Goal: Task Accomplishment & Management: Manage account settings

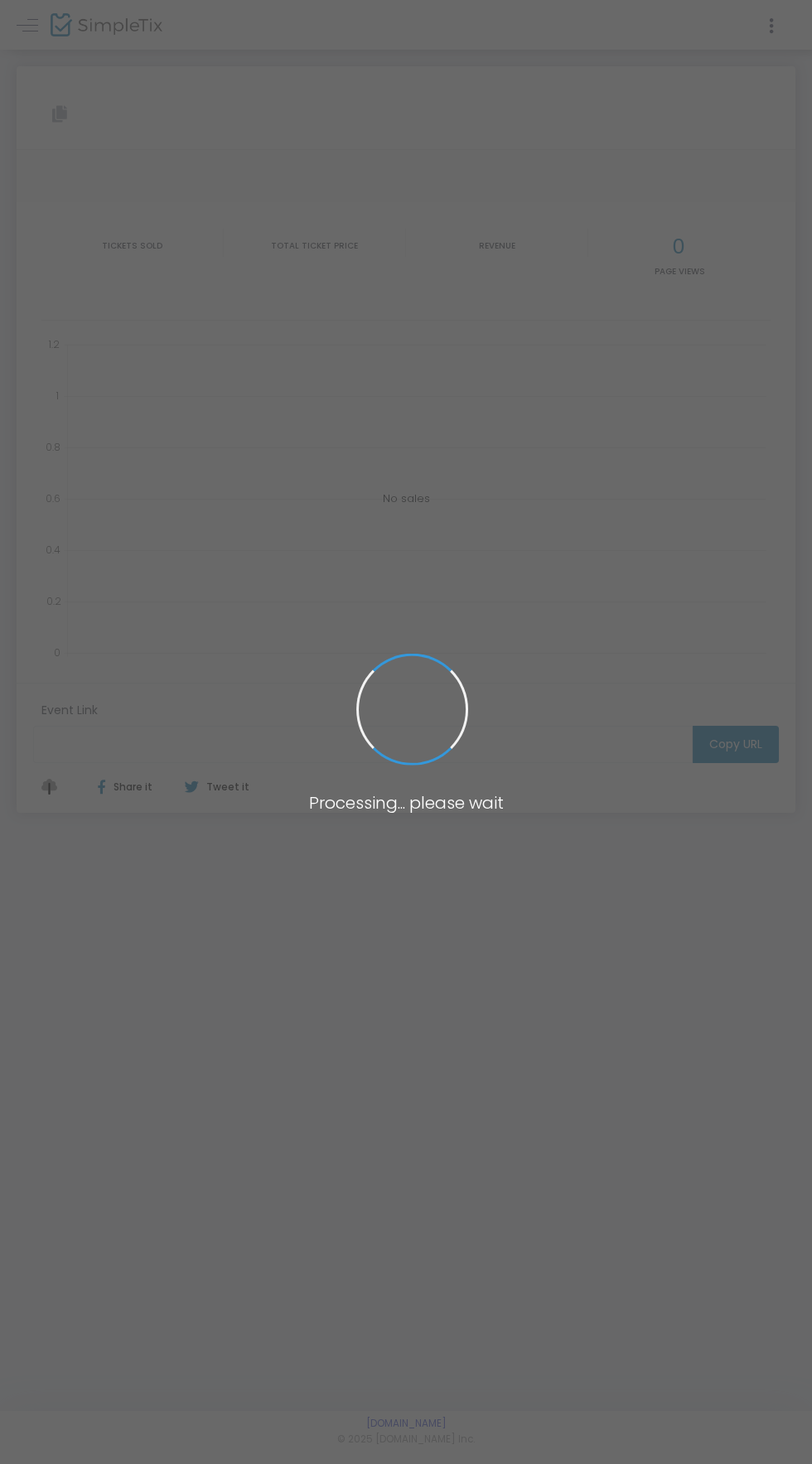
type input "[URL][DOMAIN_NAME]"
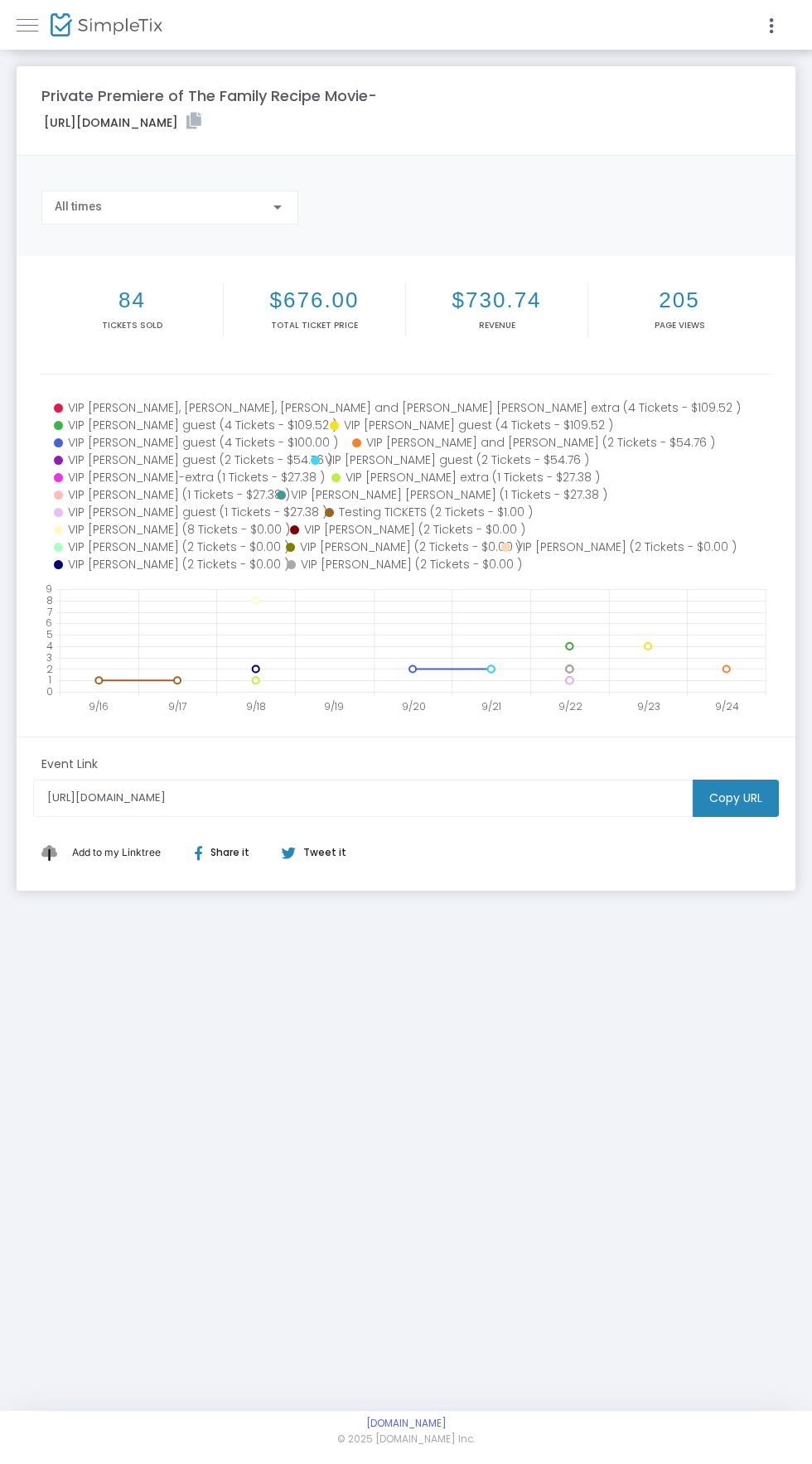
click at [27, 25] on span at bounding box center [27, 25] width 22 height 1
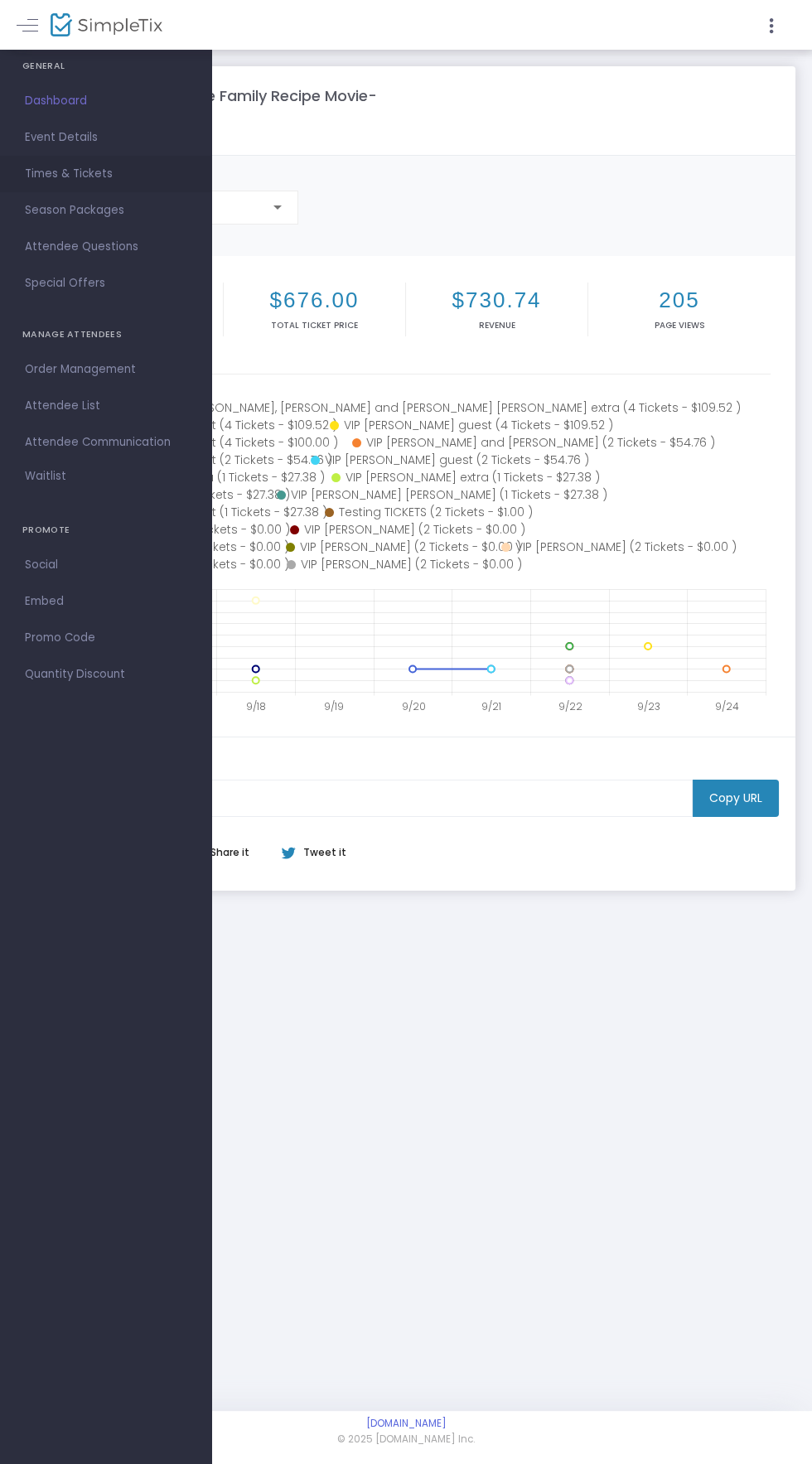
click at [54, 174] on span "Times & Tickets" at bounding box center [105, 173] width 162 height 22
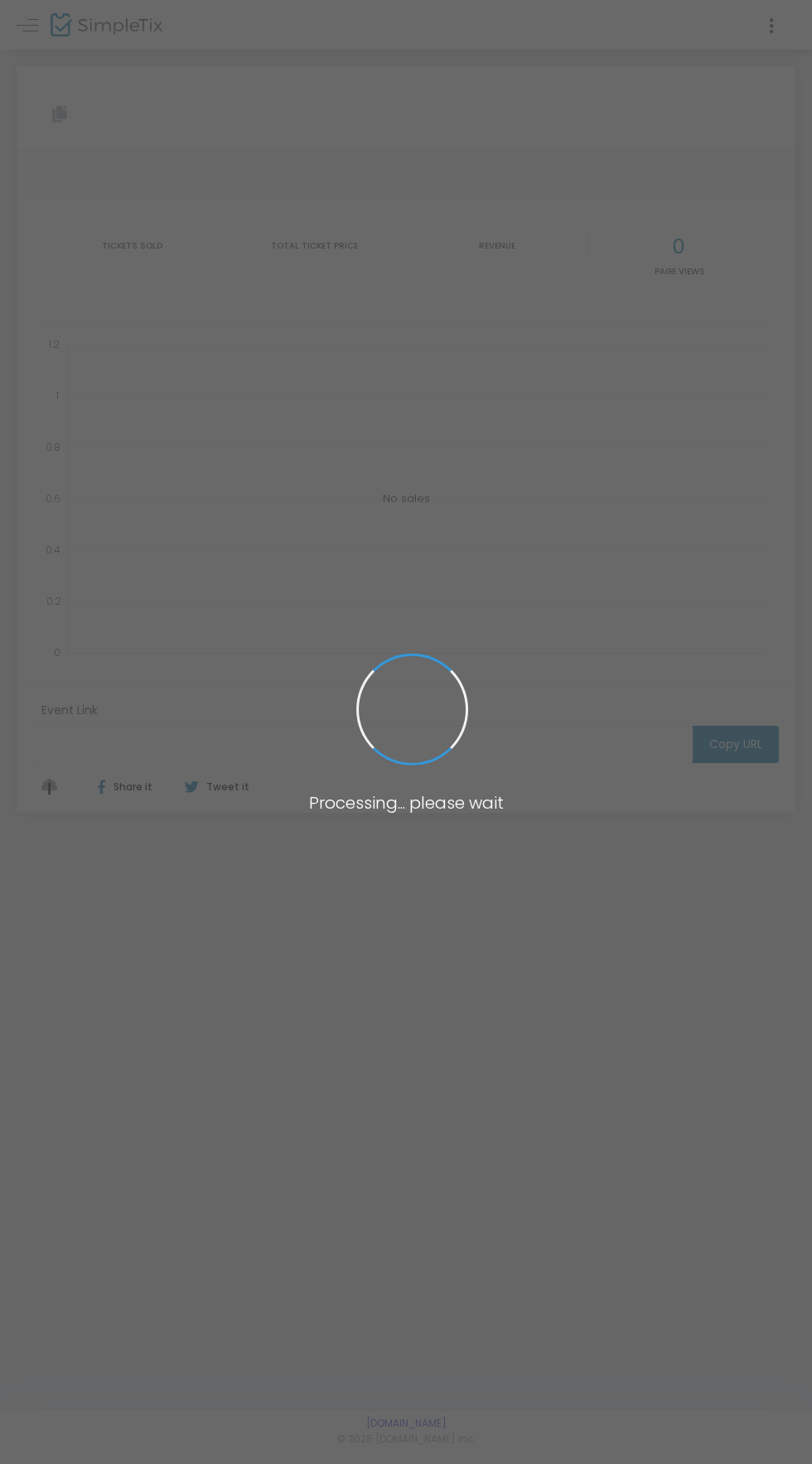
type input "[URL][DOMAIN_NAME]"
click at [32, 19] on span at bounding box center [406, 732] width 812 height 1464
